Goal: Task Accomplishment & Management: Use online tool/utility

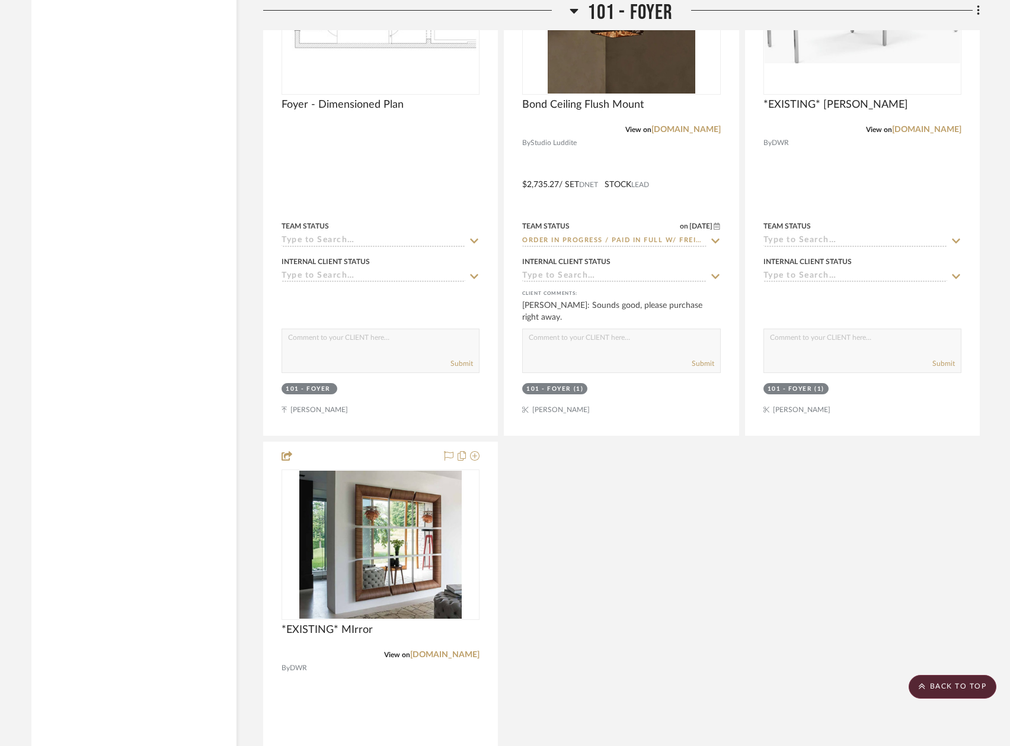
scroll to position [3673, 0]
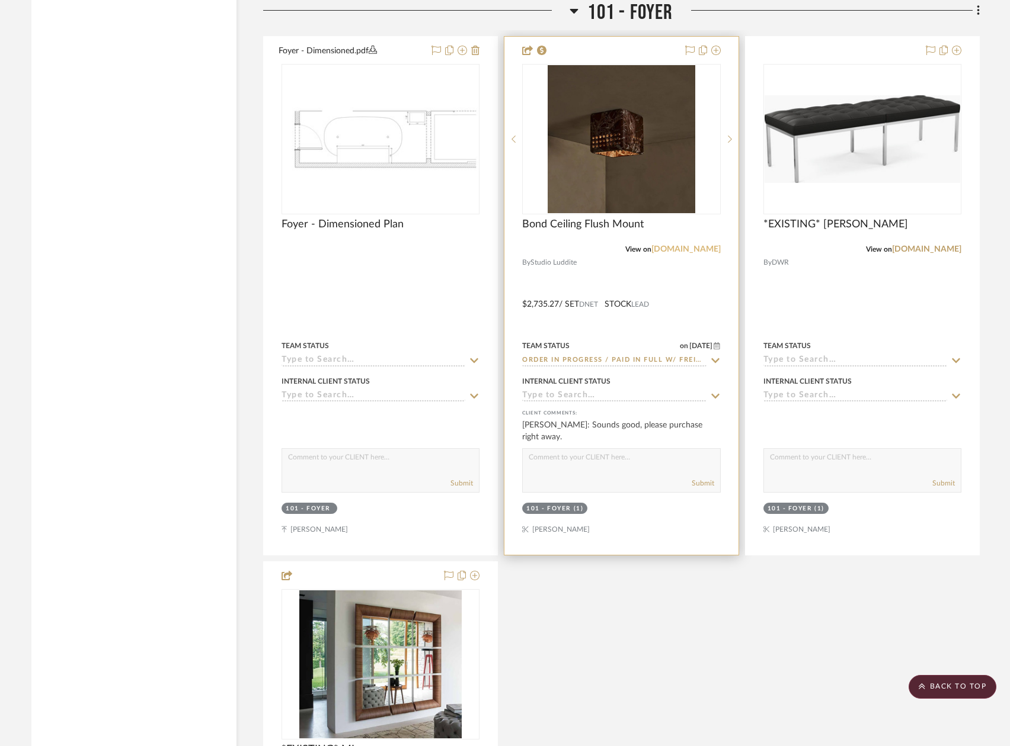
click at [669, 249] on link "[DOMAIN_NAME]" at bounding box center [685, 249] width 69 height 8
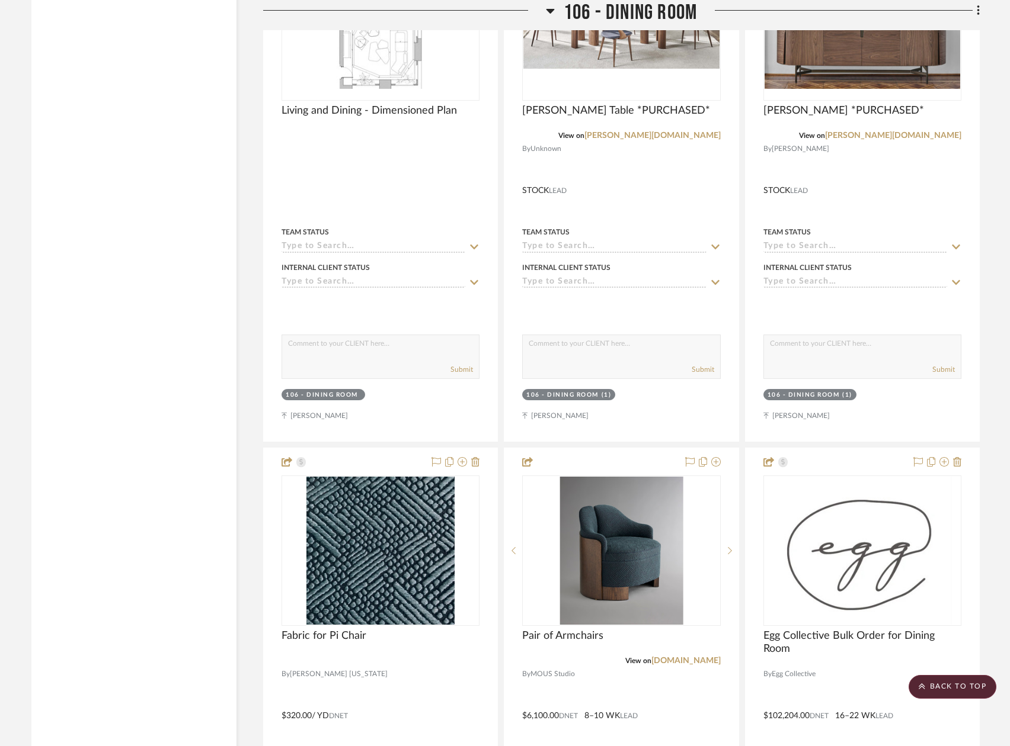
scroll to position [9301, 0]
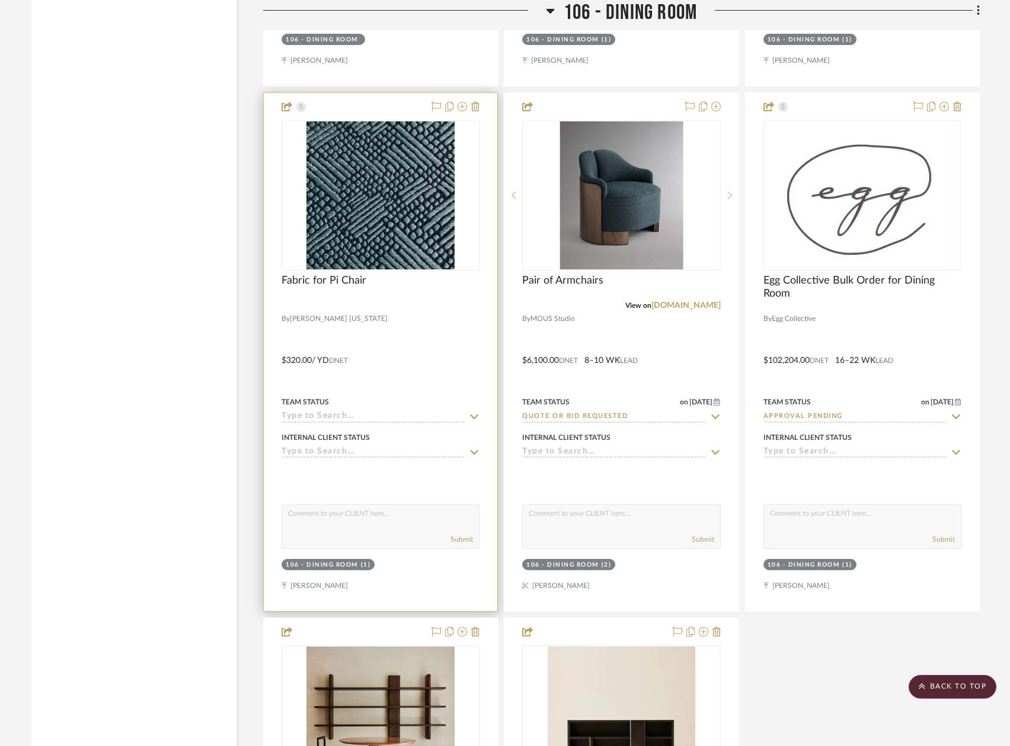
click at [365, 383] on div at bounding box center [380, 352] width 233 height 518
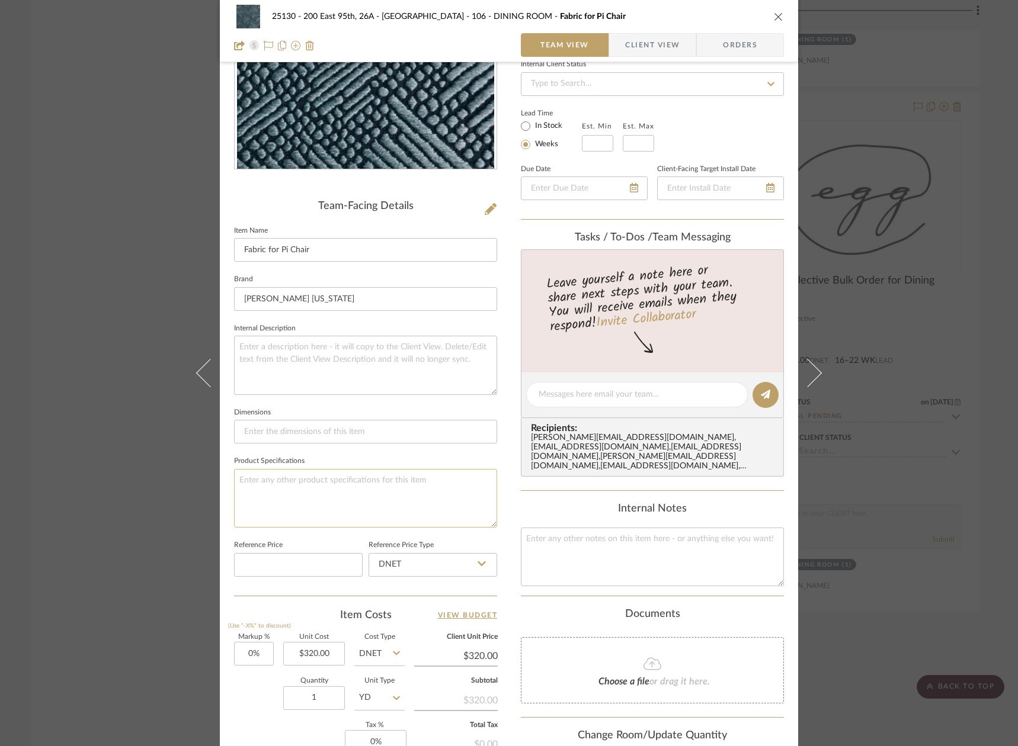
scroll to position [354, 0]
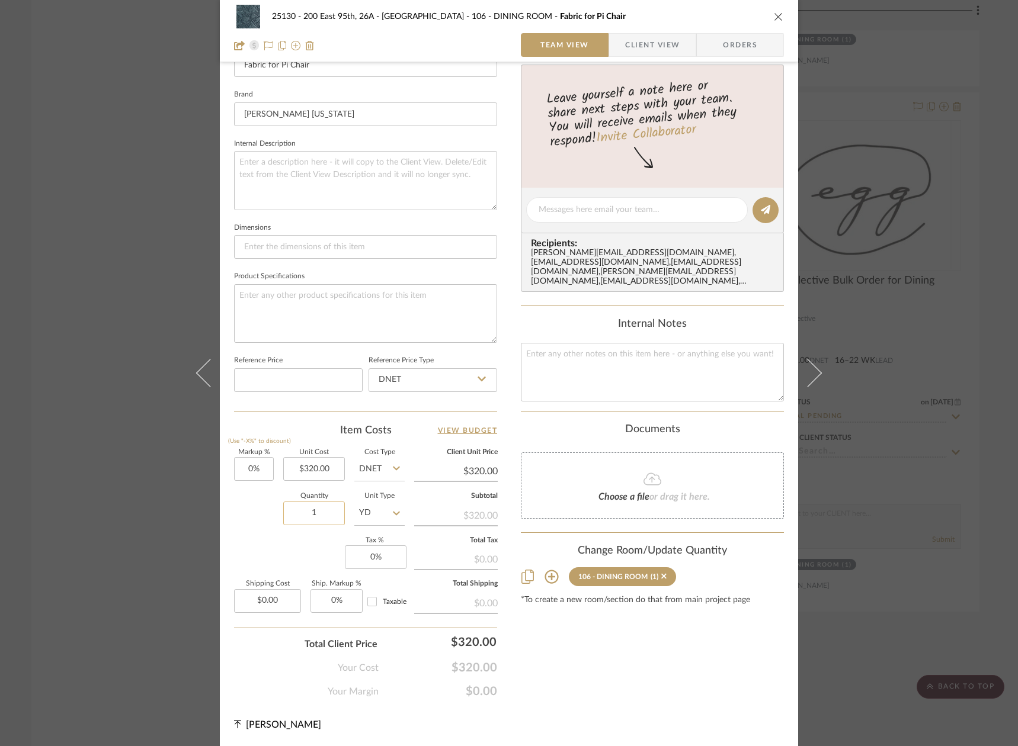
click at [311, 508] on input "1" at bounding box center [314, 514] width 62 height 24
type input "12"
click at [337, 312] on textarea at bounding box center [365, 313] width 263 height 59
click at [244, 560] on div "Markup % (Use "-X%" to discount) 0% Unit Cost $320.00 Cost Type DNET Client Uni…" at bounding box center [365, 536] width 263 height 173
drag, startPoint x: 1004, startPoint y: 635, endPoint x: 994, endPoint y: 623, distance: 15.6
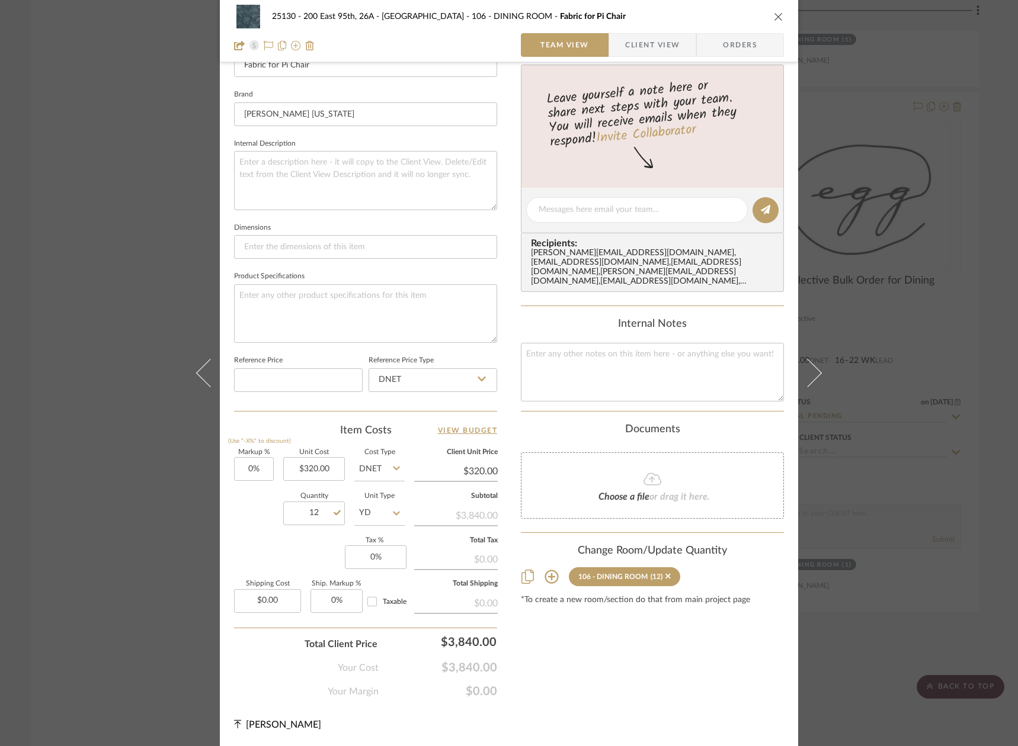
click at [1002, 630] on div "25130 - 200 East 95th, 26A - Kosheleva 106 - DINING ROOM Fabric for Pi Chair Te…" at bounding box center [509, 373] width 1018 height 746
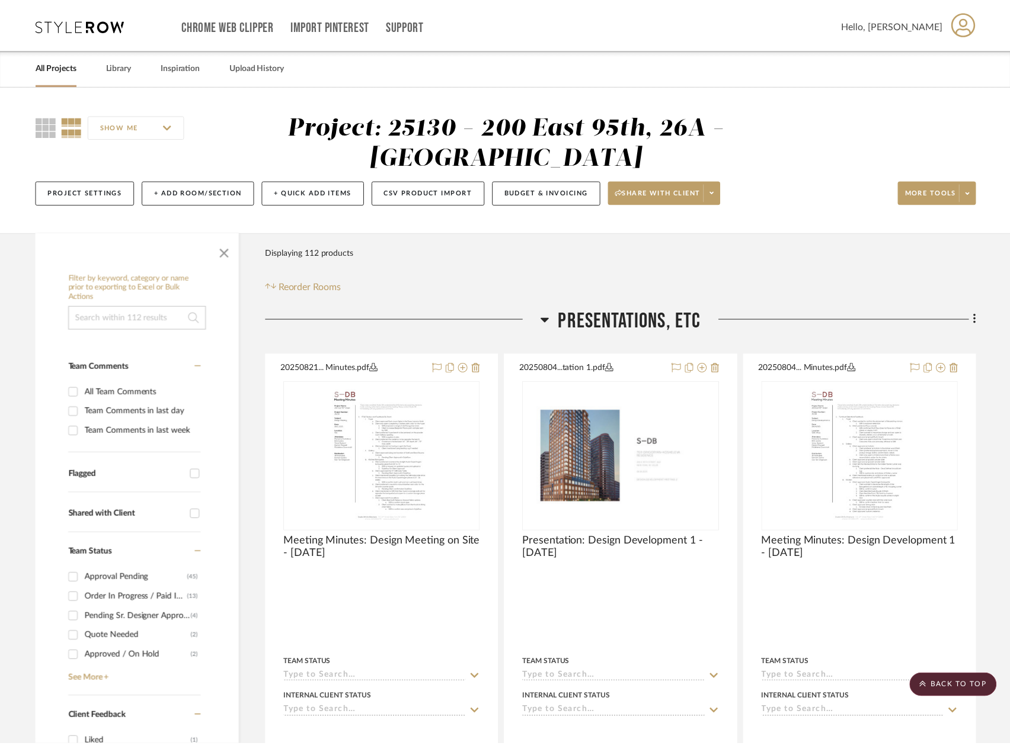
scroll to position [9301, 0]
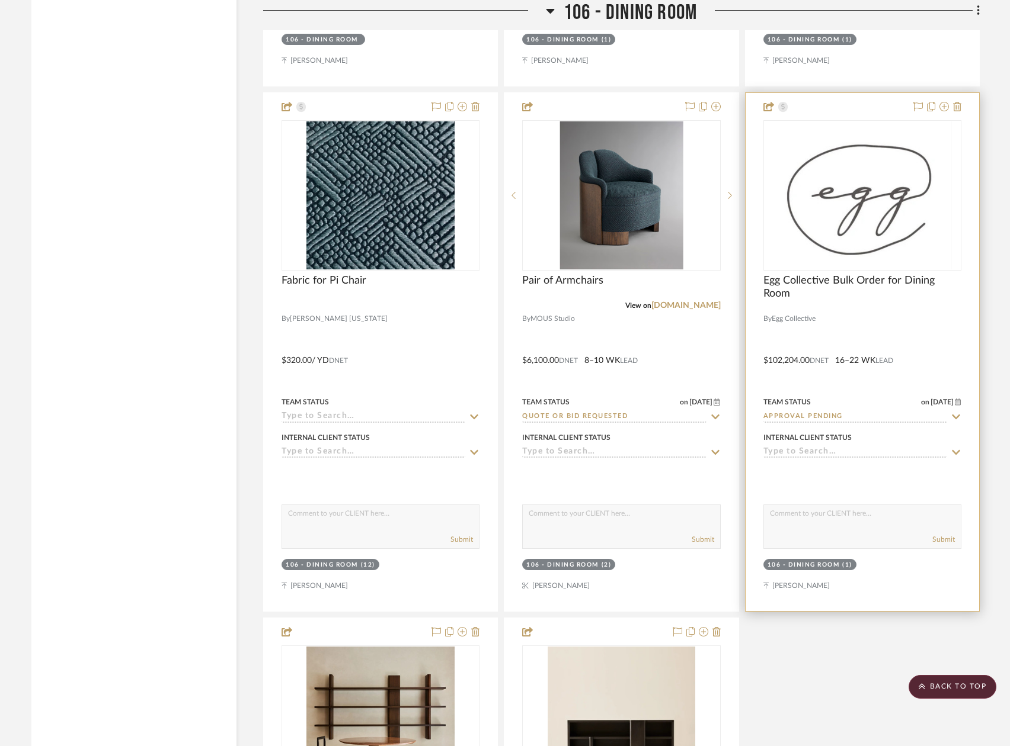
click at [947, 600] on div at bounding box center [861, 352] width 233 height 518
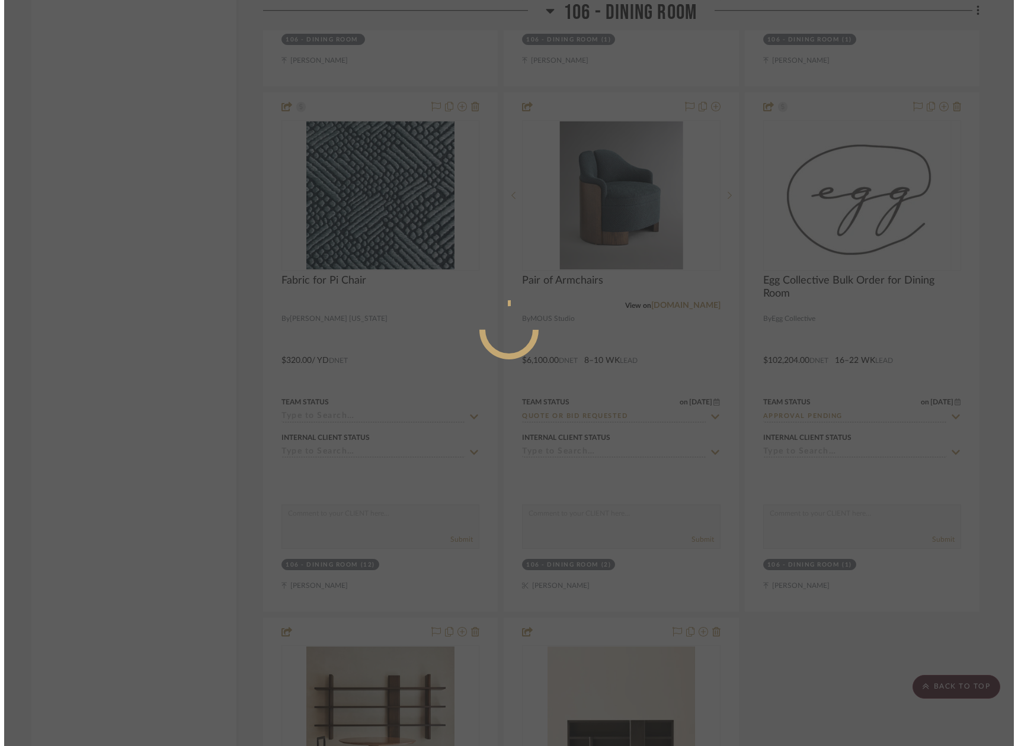
scroll to position [0, 0]
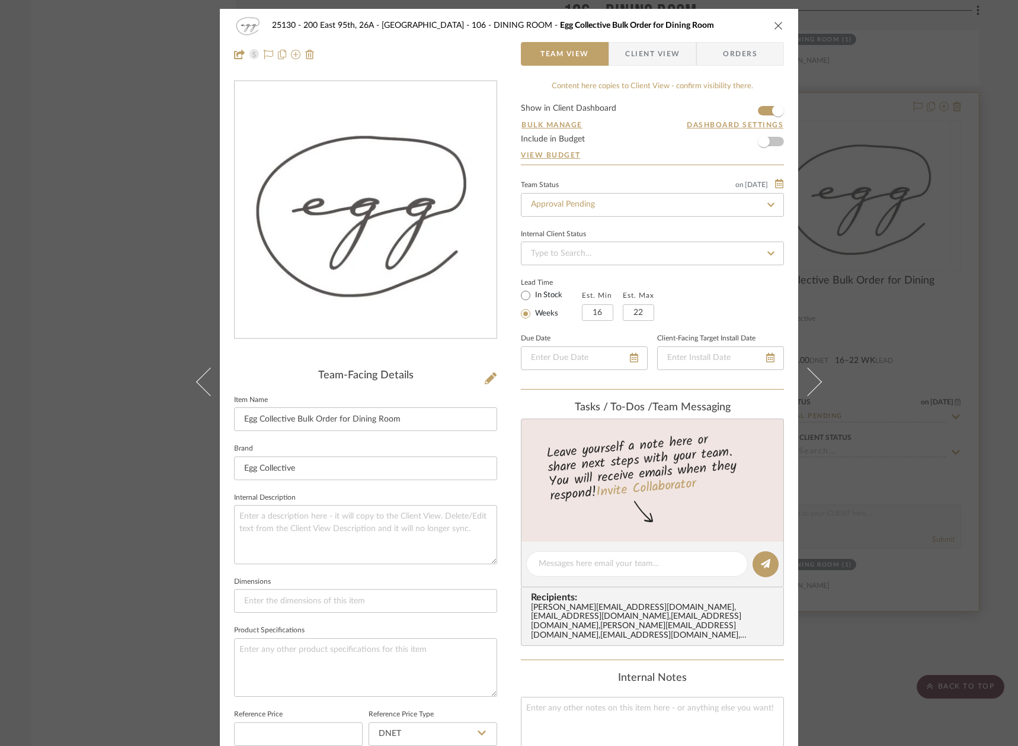
drag, startPoint x: 963, startPoint y: 510, endPoint x: 916, endPoint y: 523, distance: 48.6
click at [963, 509] on div "25130 - 200 East 95th, 26A - Kosheleva 106 - DINING ROOM Egg Collective Bulk Or…" at bounding box center [509, 373] width 1018 height 746
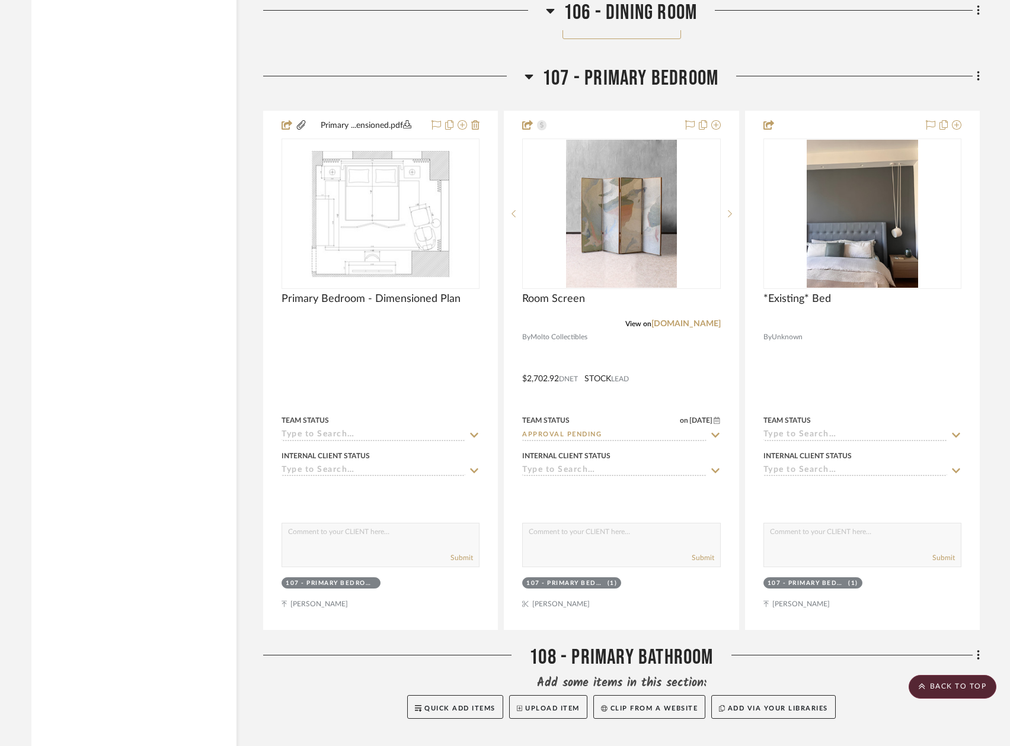
scroll to position [10368, 0]
